Goal: Task Accomplishment & Management: Complete application form

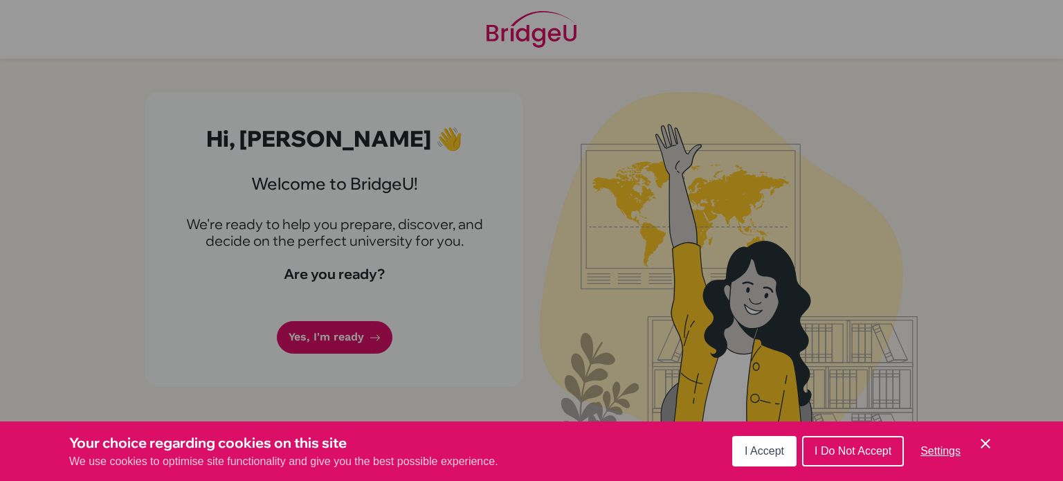
click at [769, 459] on button "I Accept" at bounding box center [764, 451] width 64 height 30
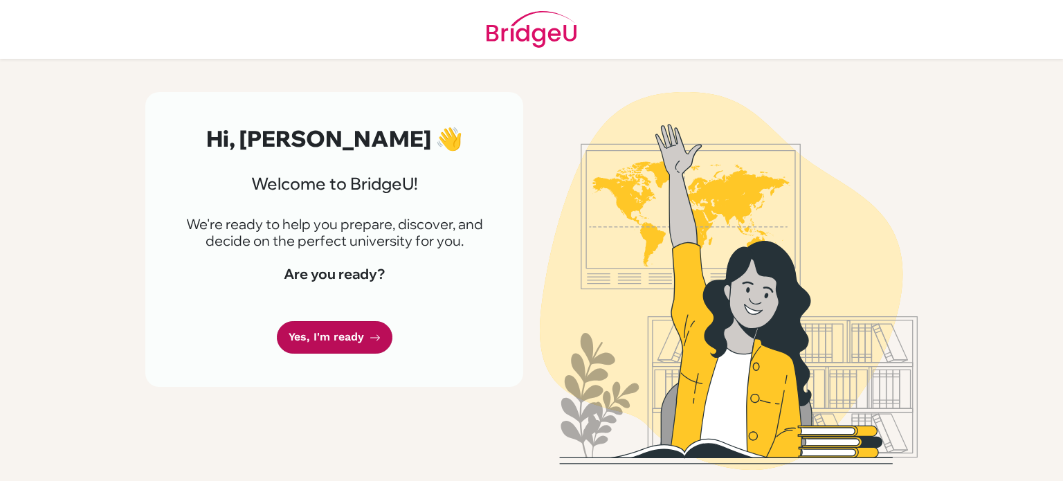
click at [345, 337] on link "Yes, I'm ready" at bounding box center [335, 337] width 116 height 33
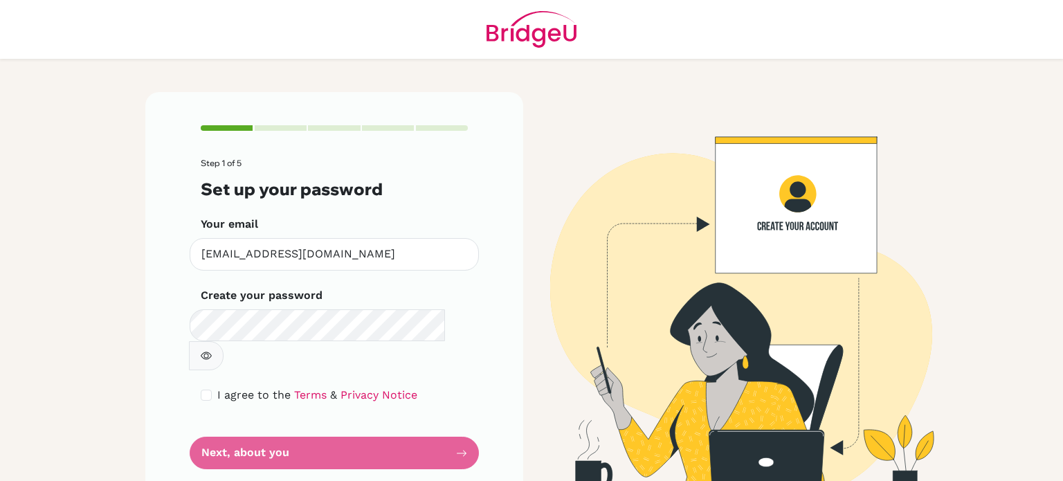
click at [375, 346] on form "Step 1 of 5 Set up your password Your email wardnahel@summitschool.ae Invalid e…" at bounding box center [334, 313] width 267 height 311
click at [201, 387] on div "I agree to the Terms & Privacy Notice" at bounding box center [334, 395] width 267 height 17
click at [200, 366] on div "Step 1 of 5 Set up your password Your email wardnahel@summitschool.ae Invalid e…" at bounding box center [334, 297] width 378 height 410
click at [223, 341] on button "button" at bounding box center [206, 355] width 35 height 29
click at [205, 390] on input "checkbox" at bounding box center [206, 395] width 11 height 11
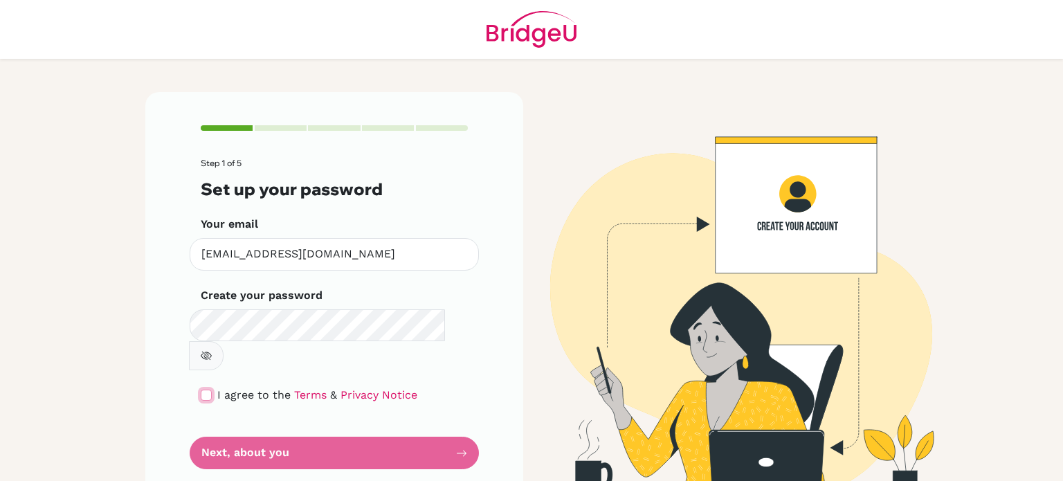
checkbox input "true"
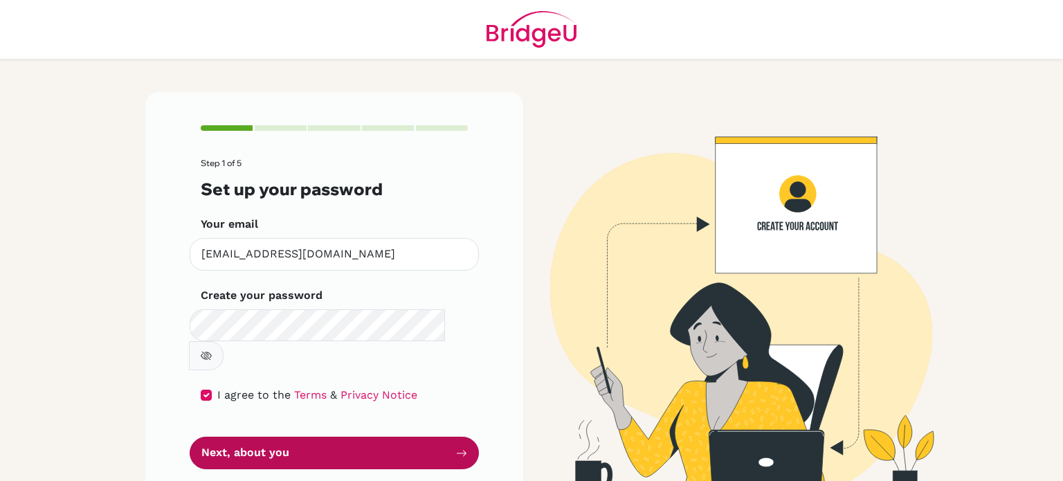
click at [269, 437] on button "Next, about you" at bounding box center [334, 453] width 289 height 33
